Goal: Task Accomplishment & Management: Complete application form

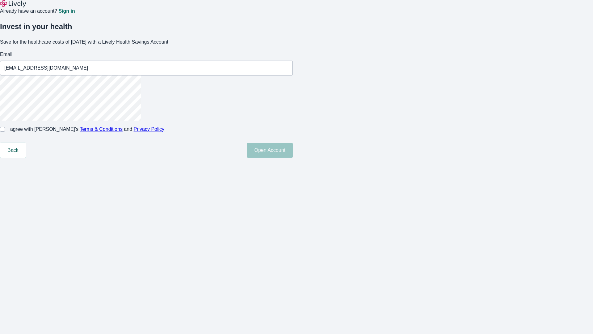
click at [5, 132] on input "I agree with Lively’s Terms & Conditions and Privacy Policy" at bounding box center [2, 129] width 5 height 5
checkbox input "true"
click at [293, 158] on button "Open Account" at bounding box center [270, 150] width 46 height 15
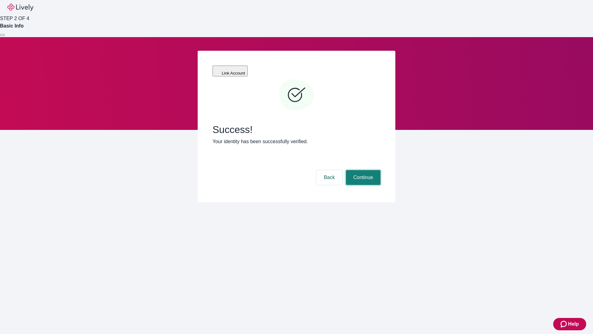
click at [362, 170] on button "Continue" at bounding box center [363, 177] width 35 height 15
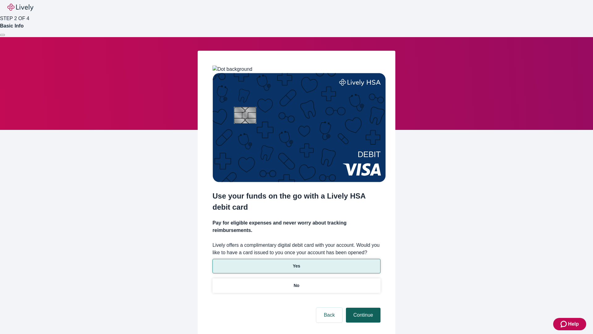
click at [296, 263] on p "Yes" at bounding box center [296, 266] width 7 height 6
click at [362, 307] on button "Continue" at bounding box center [363, 314] width 35 height 15
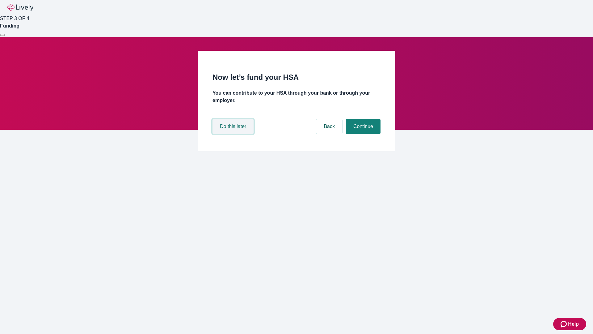
click at [234, 134] on button "Do this later" at bounding box center [233, 126] width 41 height 15
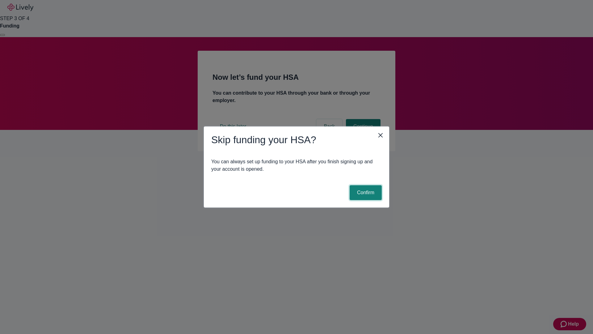
click at [365, 192] on button "Confirm" at bounding box center [366, 192] width 32 height 15
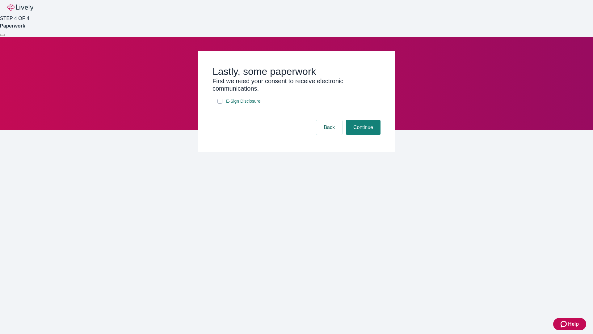
click at [220, 103] on input "E-Sign Disclosure" at bounding box center [219, 101] width 5 height 5
checkbox input "true"
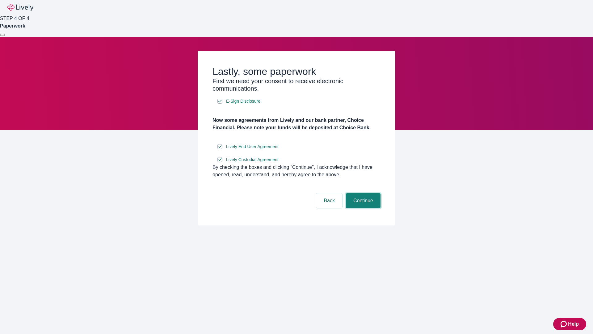
click at [362, 208] on button "Continue" at bounding box center [363, 200] width 35 height 15
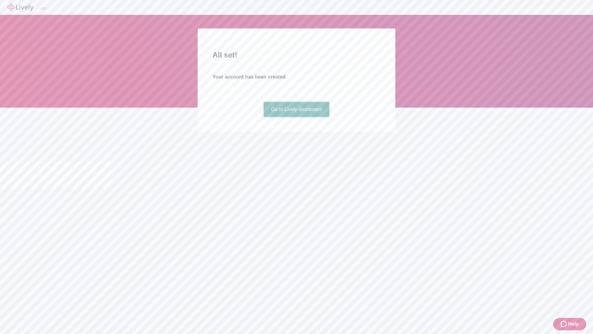
click at [296, 117] on link "Go to Lively dashboard" at bounding box center [297, 109] width 66 height 15
